Goal: Transaction & Acquisition: Obtain resource

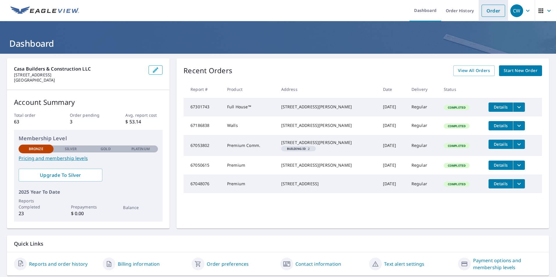
click at [486, 12] on link "Order" at bounding box center [493, 11] width 24 height 12
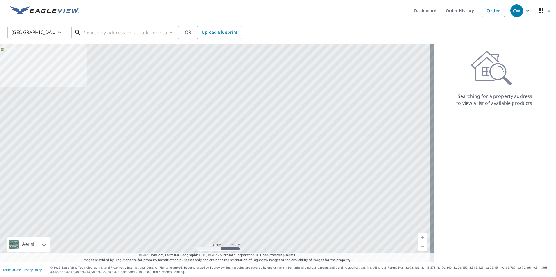
click at [151, 35] on input "text" at bounding box center [125, 32] width 83 height 16
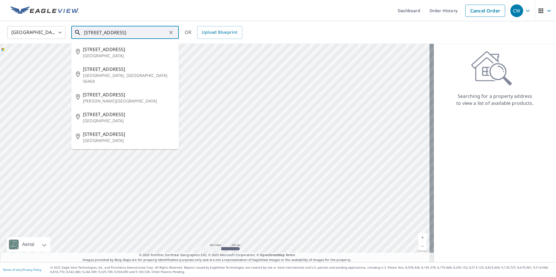
drag, startPoint x: 123, startPoint y: 32, endPoint x: 106, endPoint y: 35, distance: 16.7
click at [106, 35] on input "[STREET_ADDRESS]" at bounding box center [125, 32] width 83 height 16
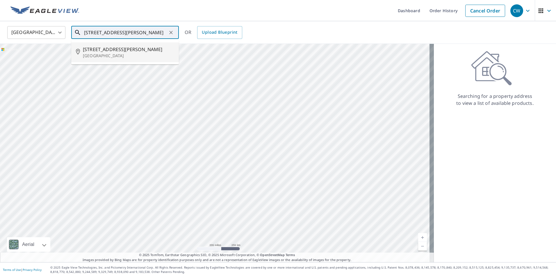
click at [105, 52] on span "[STREET_ADDRESS][PERSON_NAME]" at bounding box center [128, 49] width 91 height 7
type input "[STREET_ADDRESS][PERSON_NAME]"
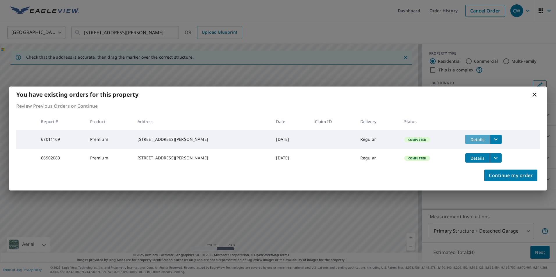
click at [474, 139] on span "Details" at bounding box center [477, 140] width 17 height 6
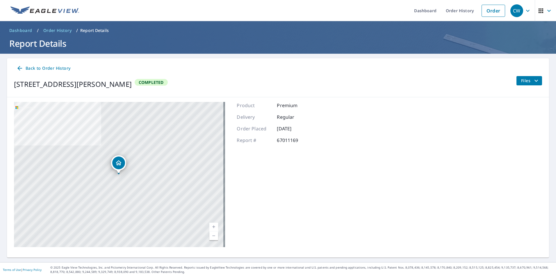
click at [37, 68] on span "Back to Order History" at bounding box center [43, 68] width 54 height 7
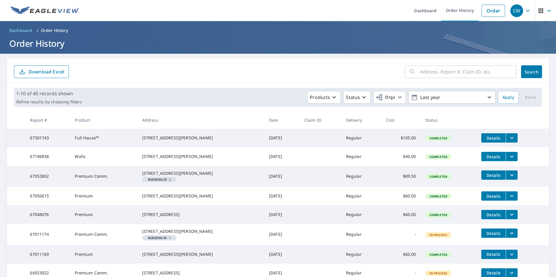
click at [461, 75] on input "text" at bounding box center [468, 72] width 97 height 16
type input "9"
type input "2955"
click button "Search" at bounding box center [531, 71] width 21 height 13
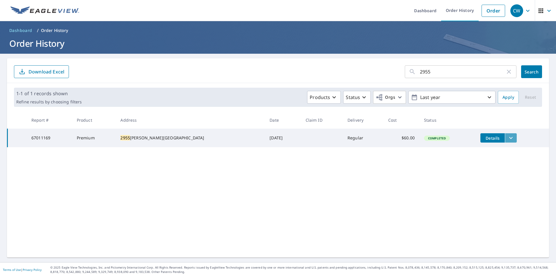
click at [507, 139] on icon "filesDropdownBtn-67011169" at bounding box center [510, 138] width 7 height 7
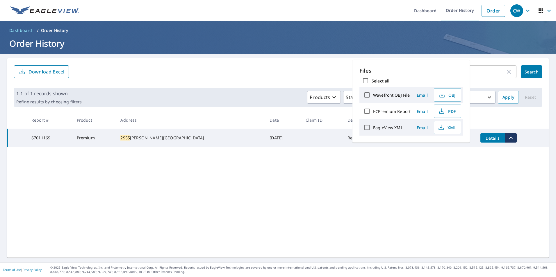
click at [435, 162] on div "2955 ​ Search Download Excel 1-1 of 1 records shown Refine results by choosing …" at bounding box center [278, 157] width 542 height 199
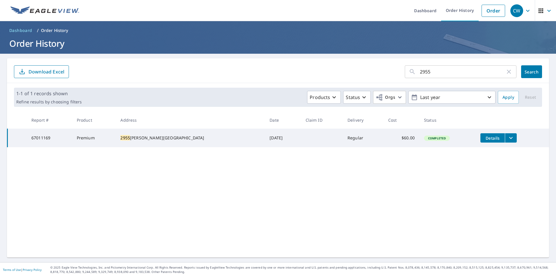
click at [305, 140] on td at bounding box center [322, 138] width 42 height 19
click at [134, 139] on div "[STREET_ADDRESS][PERSON_NAME]" at bounding box center [190, 138] width 140 height 6
drag, startPoint x: 134, startPoint y: 139, endPoint x: 49, endPoint y: 149, distance: 85.5
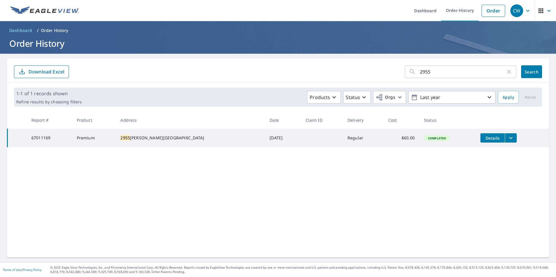
click at [49, 147] on td "67011169" at bounding box center [49, 138] width 45 height 19
click at [424, 139] on span "Completed" at bounding box center [436, 138] width 25 height 4
click at [480, 135] on button "Details" at bounding box center [492, 137] width 24 height 9
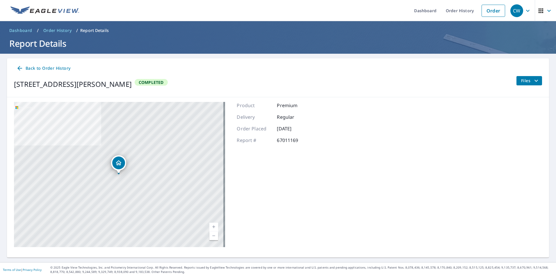
click at [533, 79] on icon "filesDropdownBtn-67011169" at bounding box center [536, 80] width 7 height 7
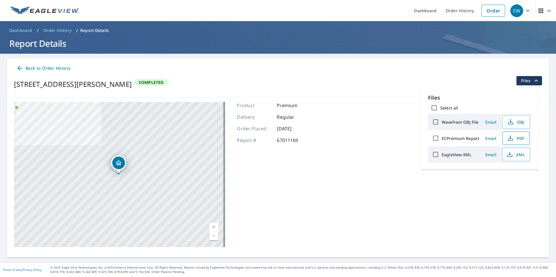
click at [524, 140] on span "PDF" at bounding box center [515, 138] width 19 height 7
